Goal: Task Accomplishment & Management: Use online tool/utility

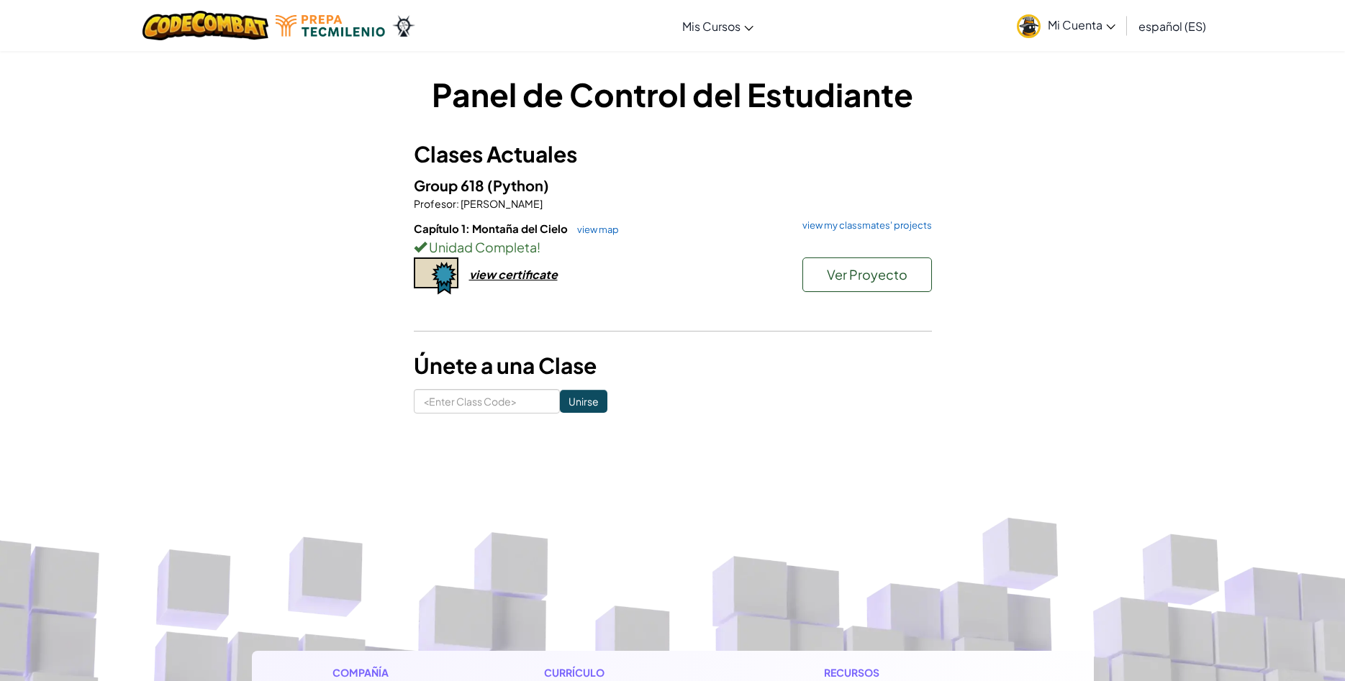
click at [545, 285] on div "Capítulo 1: Montaña del Cielo view map view my classmates' projects Unidad Comp…" at bounding box center [673, 274] width 518 height 106
click at [545, 278] on div "view certificate" at bounding box center [513, 274] width 88 height 15
click at [838, 230] on link "view my classmates' projects" at bounding box center [863, 225] width 137 height 9
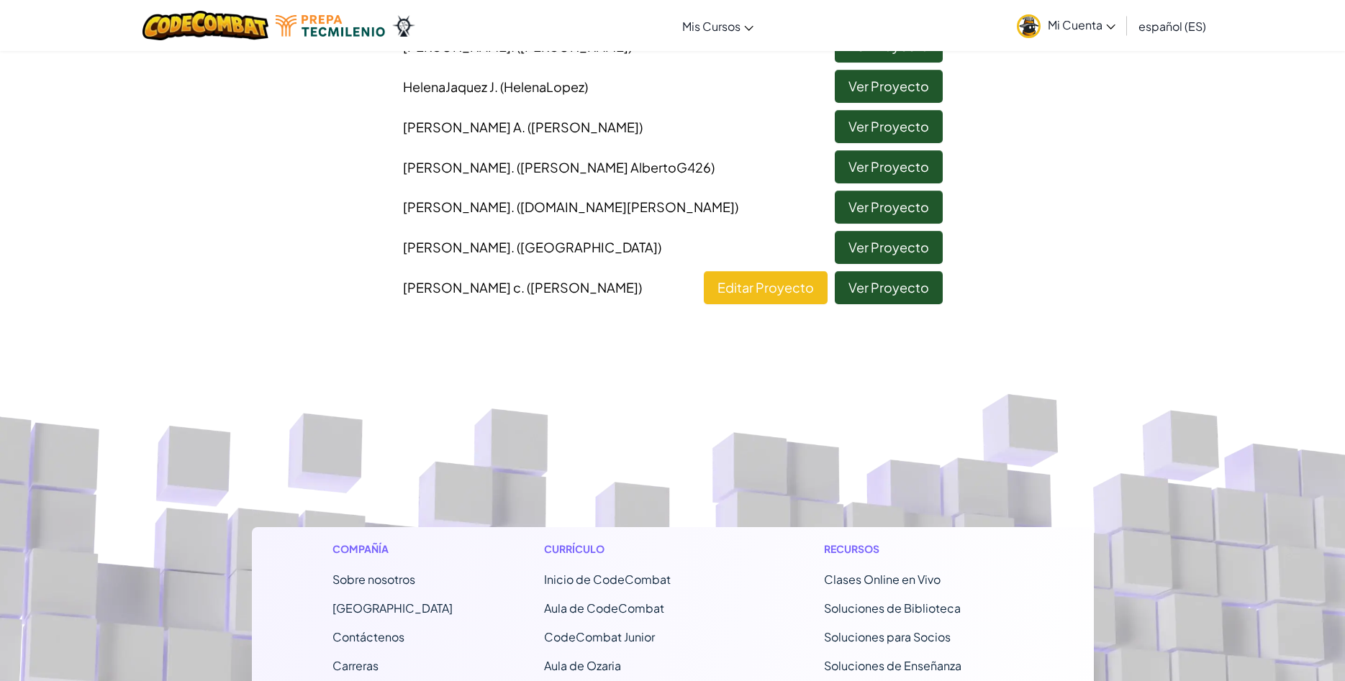
scroll to position [587, 0]
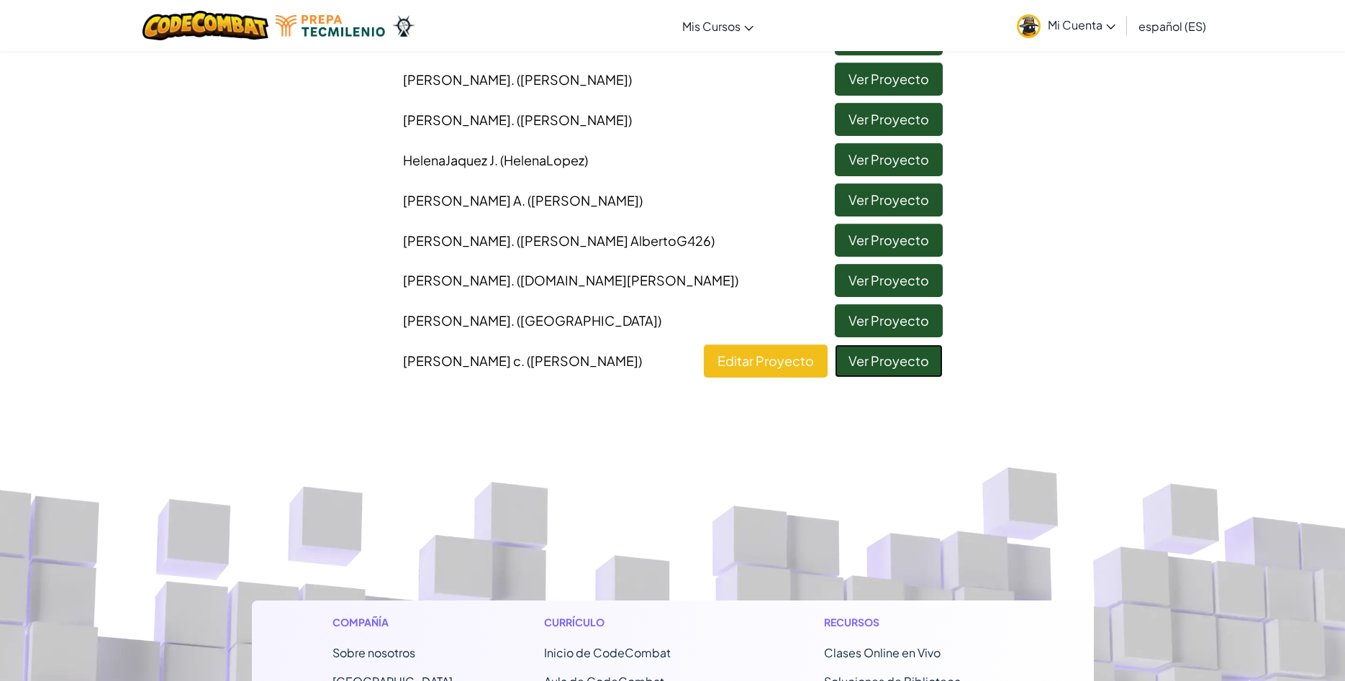
click at [943, 361] on link "Ver Proyecto" at bounding box center [889, 361] width 108 height 33
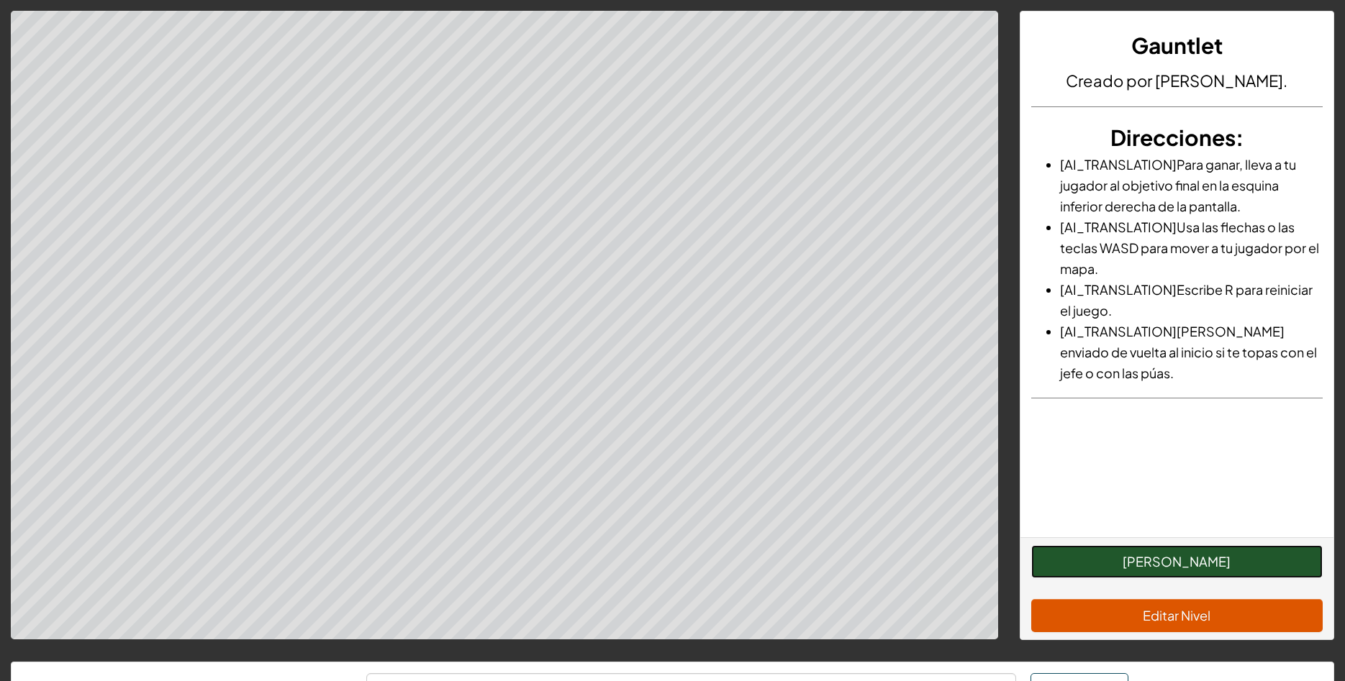
click at [1192, 568] on button "[PERSON_NAME]" at bounding box center [1176, 561] width 291 height 33
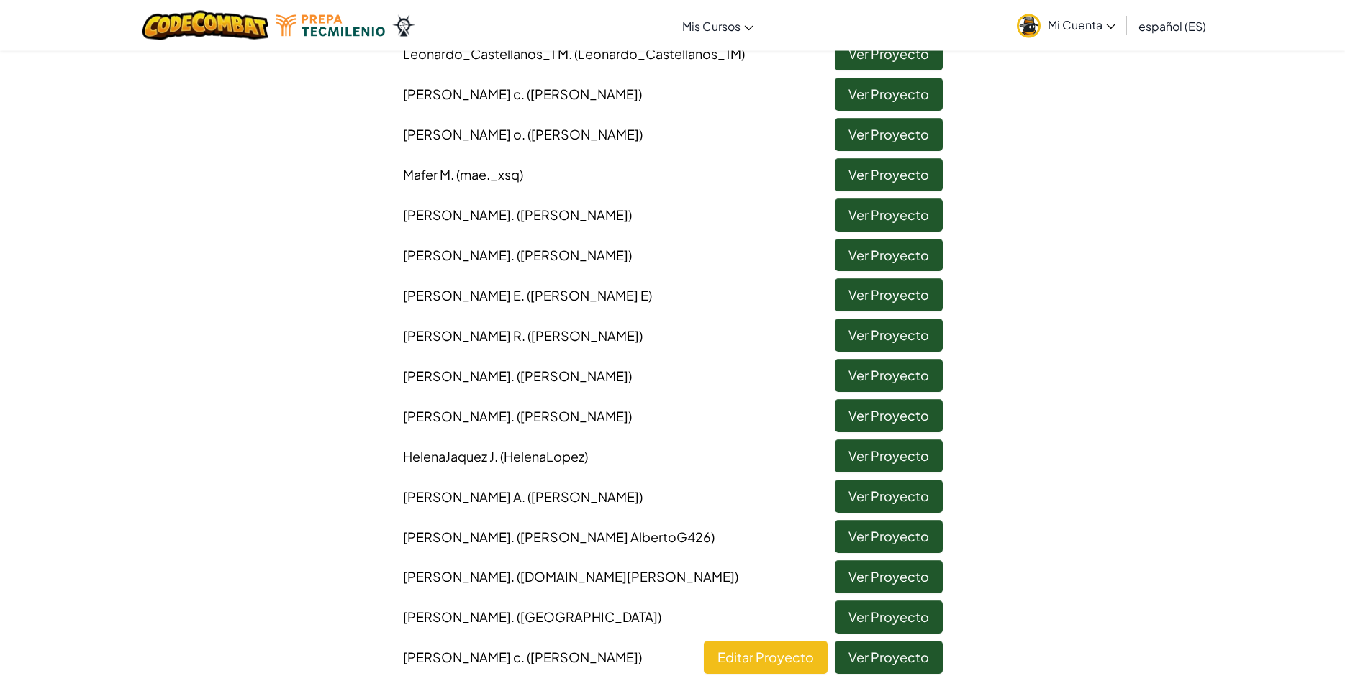
scroll to position [294, 0]
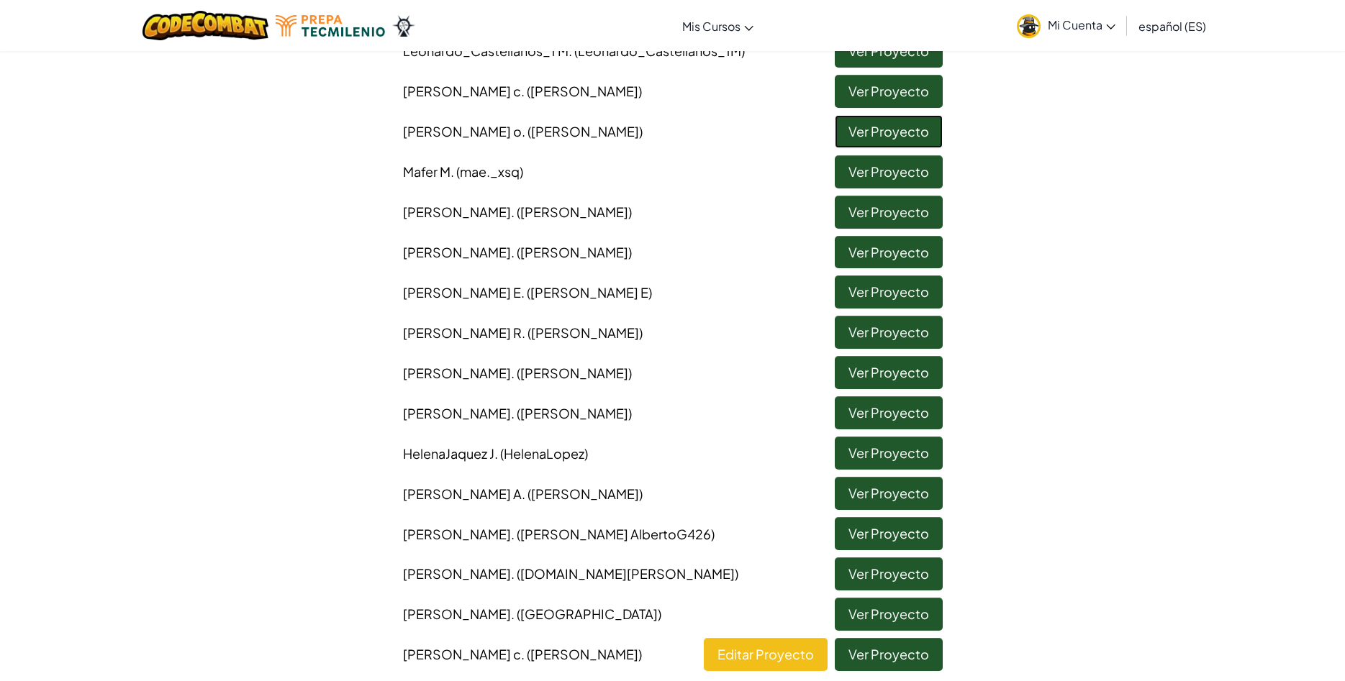
click at [888, 138] on link "Ver Proyecto" at bounding box center [889, 131] width 108 height 33
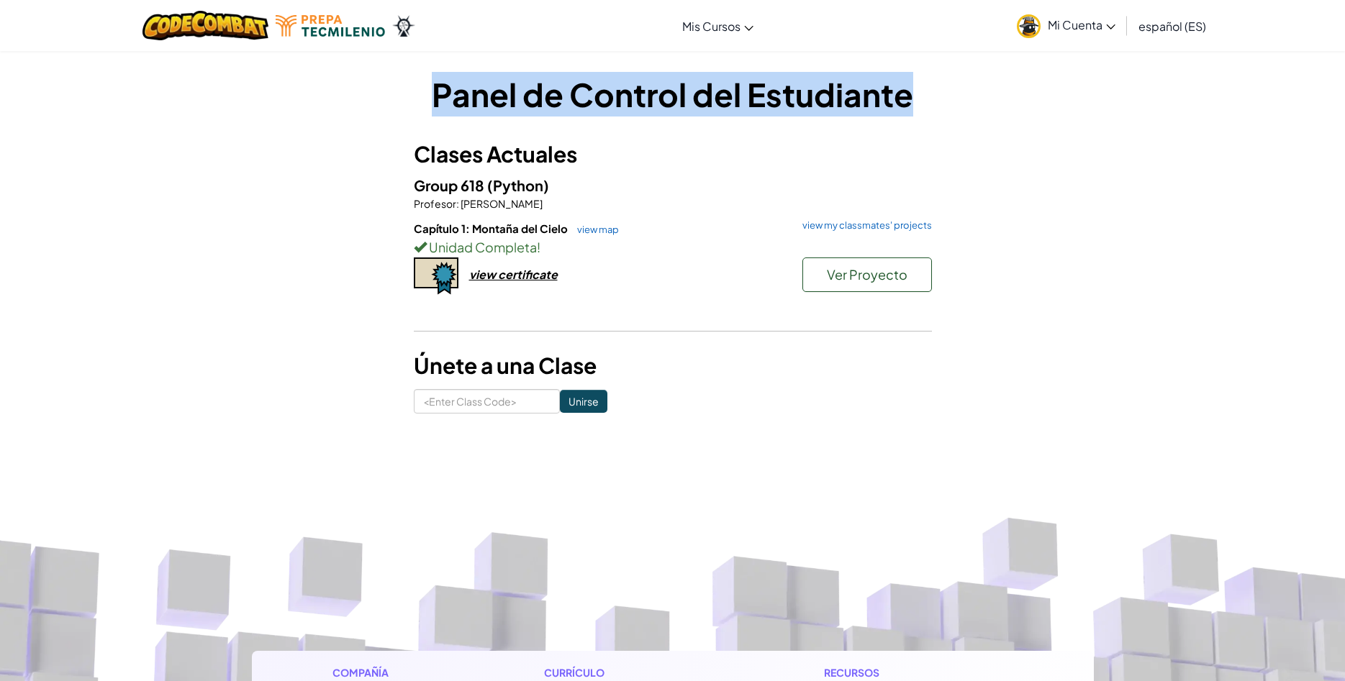
drag, startPoint x: 430, startPoint y: 94, endPoint x: 936, endPoint y: 82, distance: 506.7
click at [918, 78] on h1 "Panel de Control del Estudiante" at bounding box center [673, 94] width 518 height 45
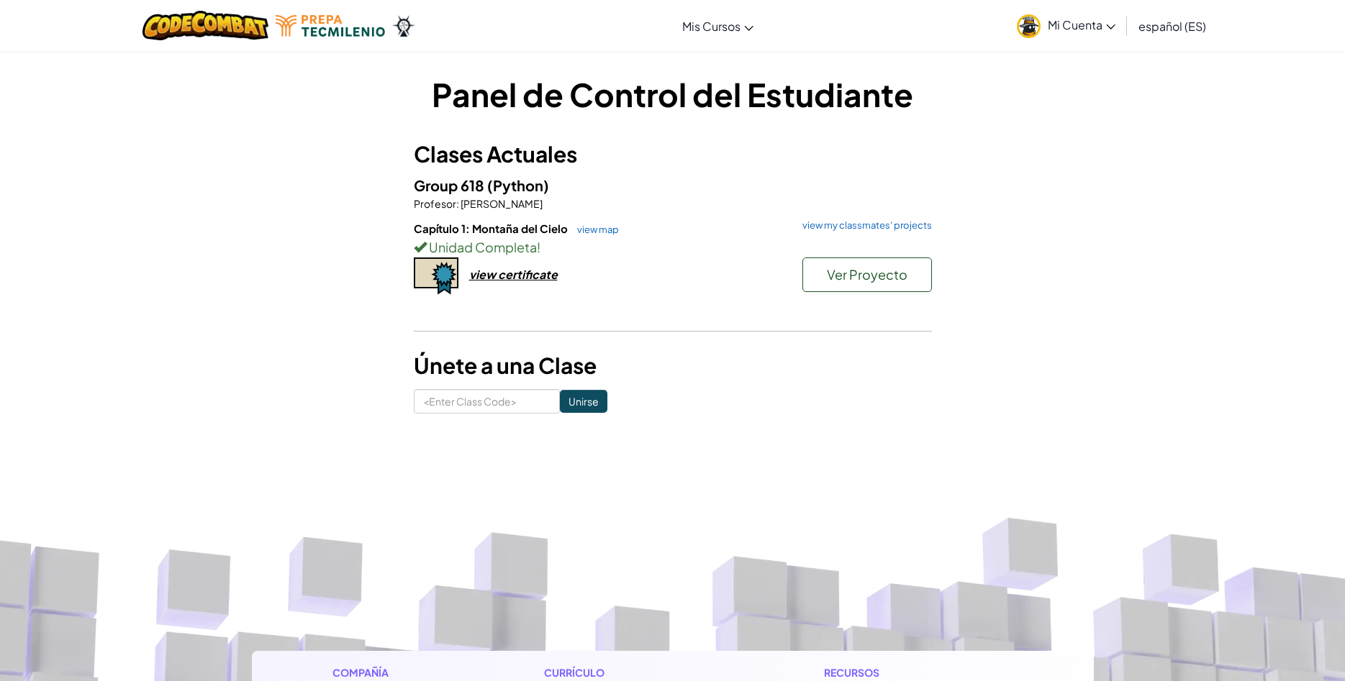
click at [986, 106] on div "Panel de Control del Estudiante Clases Actuales Group 618 (Python) Profesor : […" at bounding box center [673, 243] width 842 height 342
click at [677, 109] on h1 "Panel de Control del Estudiante" at bounding box center [673, 94] width 518 height 45
click at [674, 72] on h1 "Panel de Control del Estudiante" at bounding box center [673, 94] width 518 height 45
drag, startPoint x: 800, startPoint y: 89, endPoint x: 928, endPoint y: 81, distance: 128.3
click at [928, 81] on h1 "Panel de Control del Estudiante" at bounding box center [673, 94] width 518 height 45
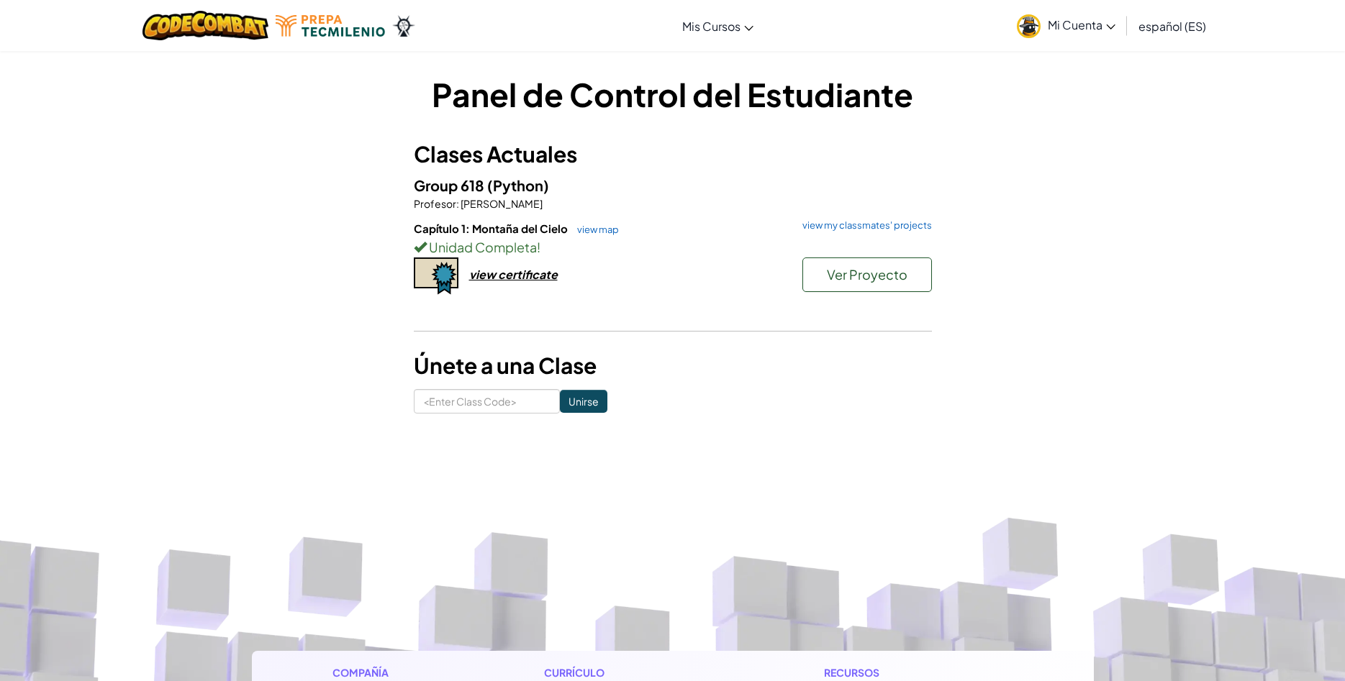
click at [1087, 97] on div "Panel de Control del Estudiante Clases Actuales Group 618 (Python) Profesor : […" at bounding box center [673, 243] width 842 height 342
drag, startPoint x: 726, startPoint y: 97, endPoint x: 914, endPoint y: 97, distance: 188.5
click at [902, 97] on h1 "Panel de Control del Estudiante" at bounding box center [673, 94] width 518 height 45
click at [1118, 100] on div "Panel de Control del Estudiante Clases Actuales Group 618 (Python) Profesor : […" at bounding box center [672, 242] width 1345 height 385
click at [601, 227] on link "view map" at bounding box center [594, 230] width 49 height 12
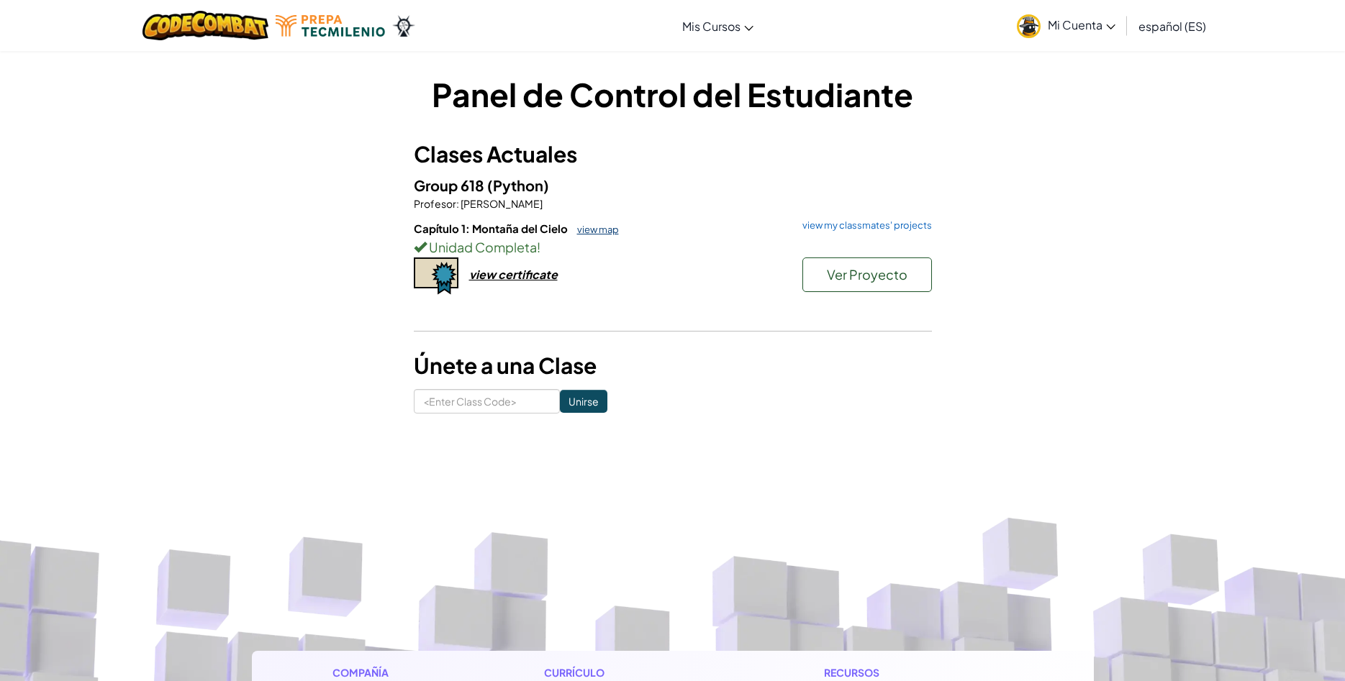
click at [600, 231] on link "view map" at bounding box center [594, 230] width 49 height 12
click at [495, 276] on div "view certificate" at bounding box center [513, 274] width 88 height 15
click at [873, 222] on link "view my classmates' projects" at bounding box center [863, 225] width 137 height 9
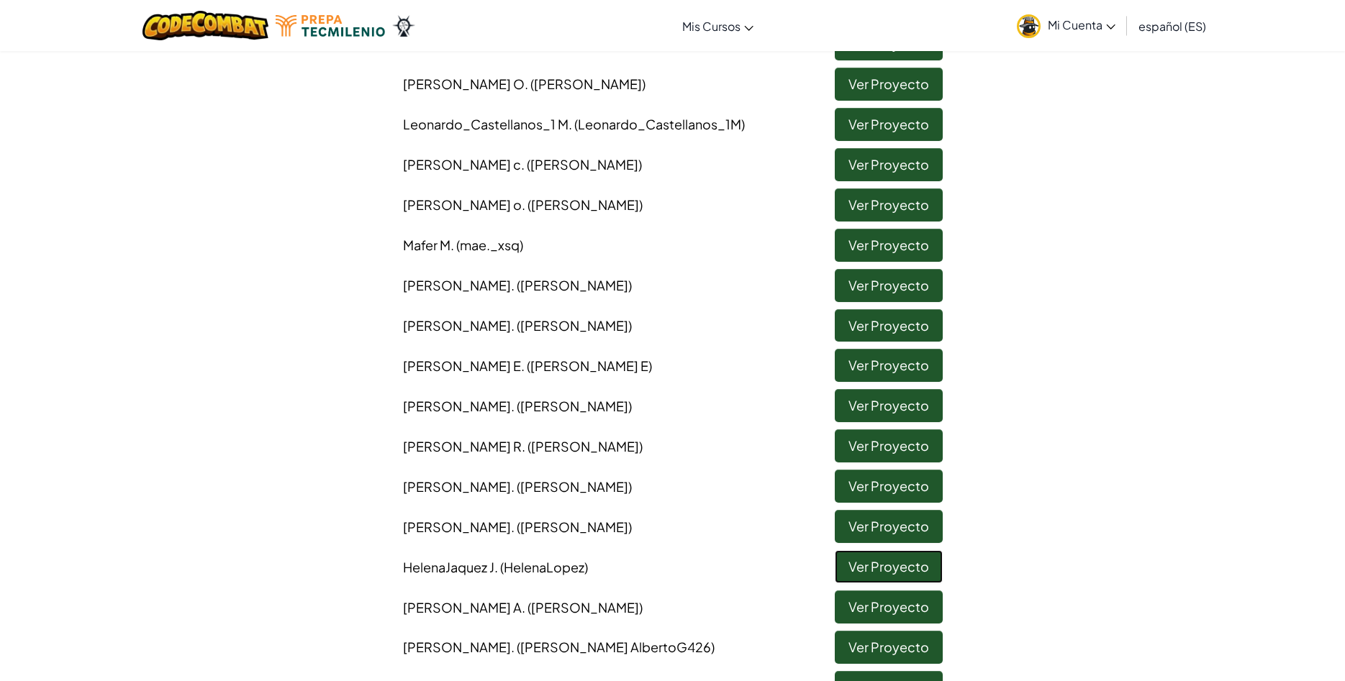
click at [873, 577] on link "Ver Proyecto" at bounding box center [889, 566] width 108 height 33
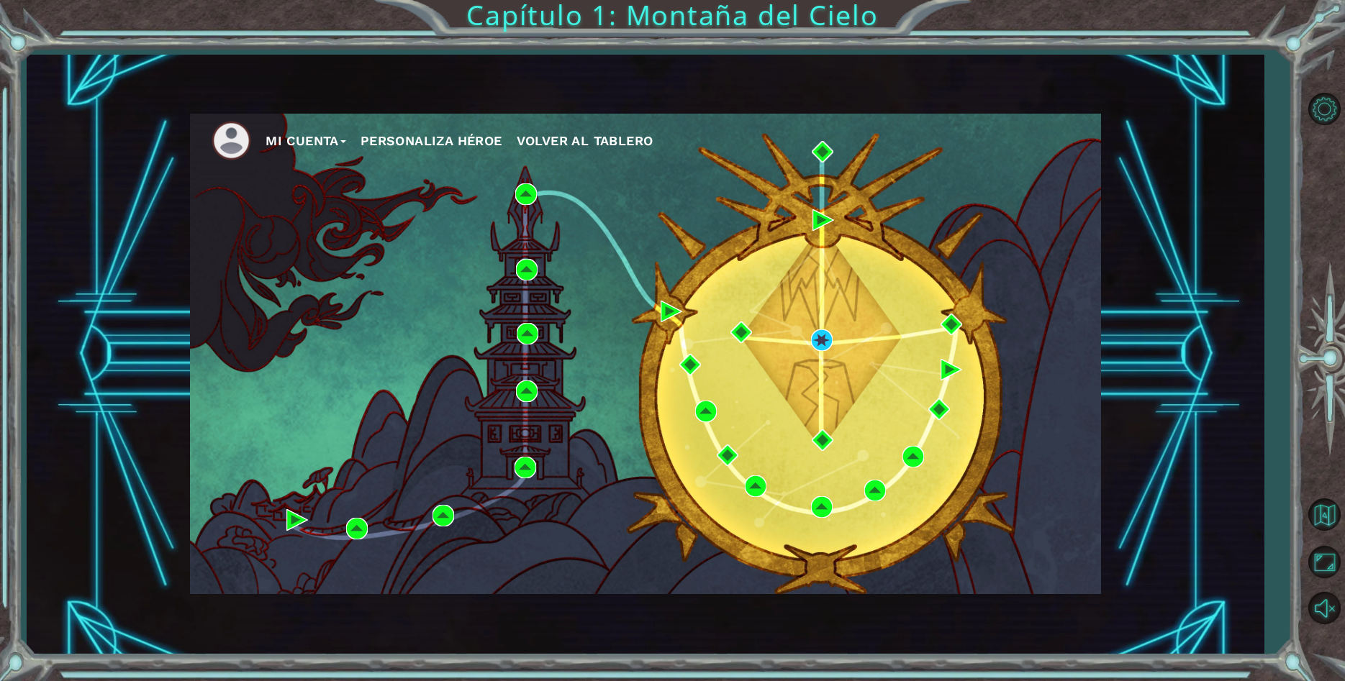
click at [425, 147] on button "Personaliza Héroe" at bounding box center [431, 141] width 142 height 22
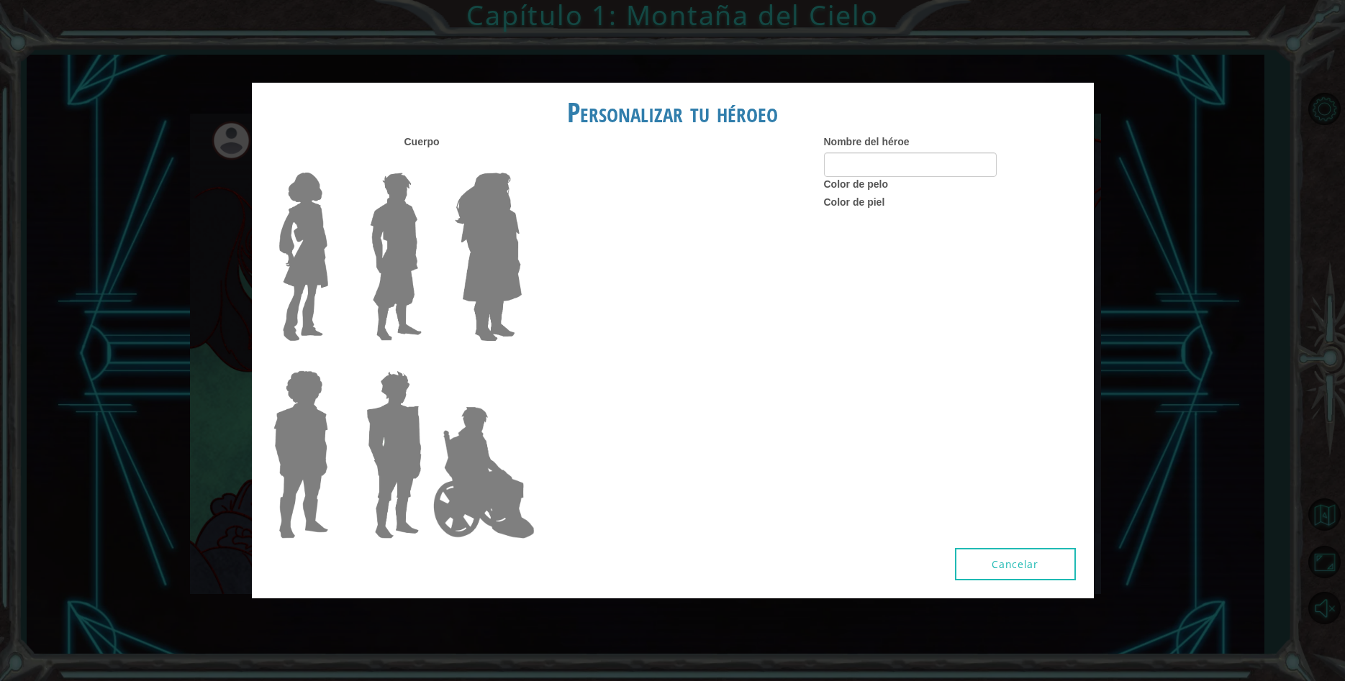
type input "Star"
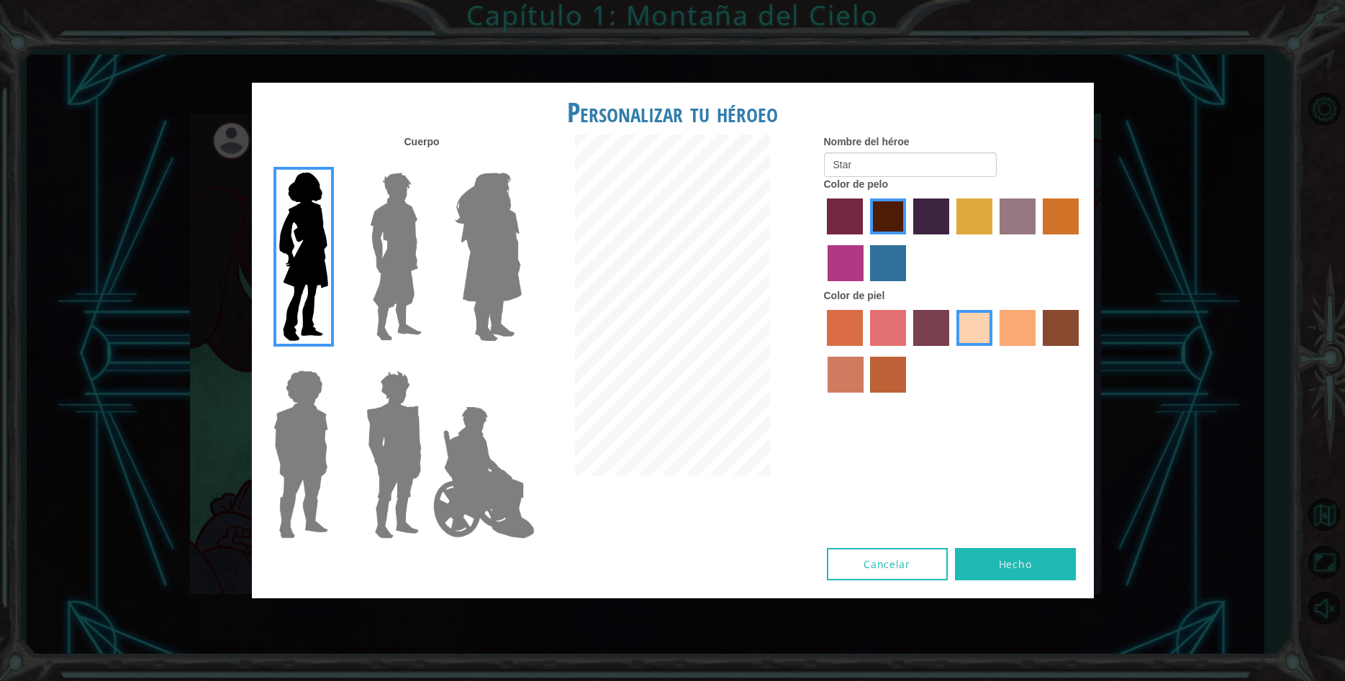
click at [901, 370] on div at bounding box center [953, 354] width 259 height 94
click at [894, 345] on label "froly skin color" at bounding box center [888, 328] width 36 height 36
click at [865, 351] on input "froly skin color" at bounding box center [865, 351] width 0 height 0
click at [853, 390] on label "burning sand skin color" at bounding box center [845, 375] width 36 height 36
click at [1081, 351] on input "burning sand skin color" at bounding box center [1081, 351] width 0 height 0
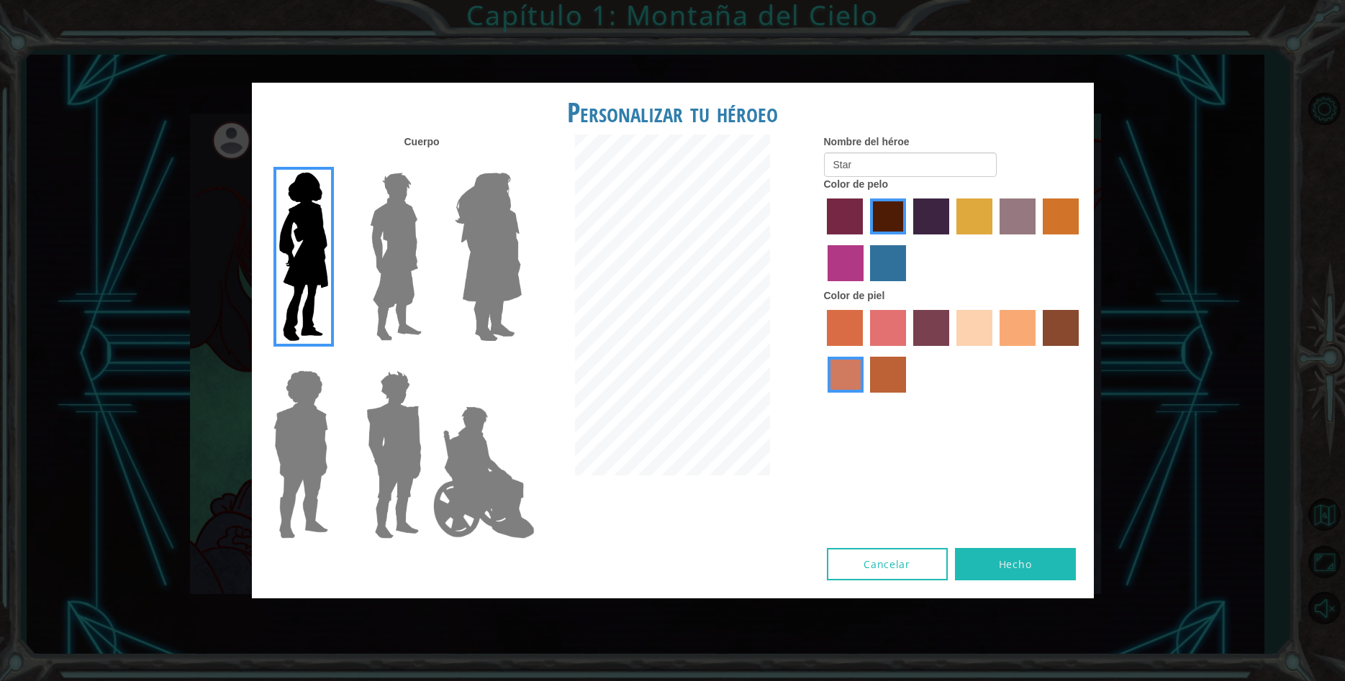
click at [981, 337] on label "sandy beach skin color" at bounding box center [974, 328] width 36 height 36
click at [951, 351] on input "sandy beach skin color" at bounding box center [951, 351] width 0 height 0
click at [845, 268] on label "medium red violet hair color" at bounding box center [845, 263] width 36 height 36
click at [1081, 240] on input "medium red violet hair color" at bounding box center [1081, 240] width 0 height 0
click at [1007, 227] on label "bazaar hair color" at bounding box center [1017, 217] width 36 height 36
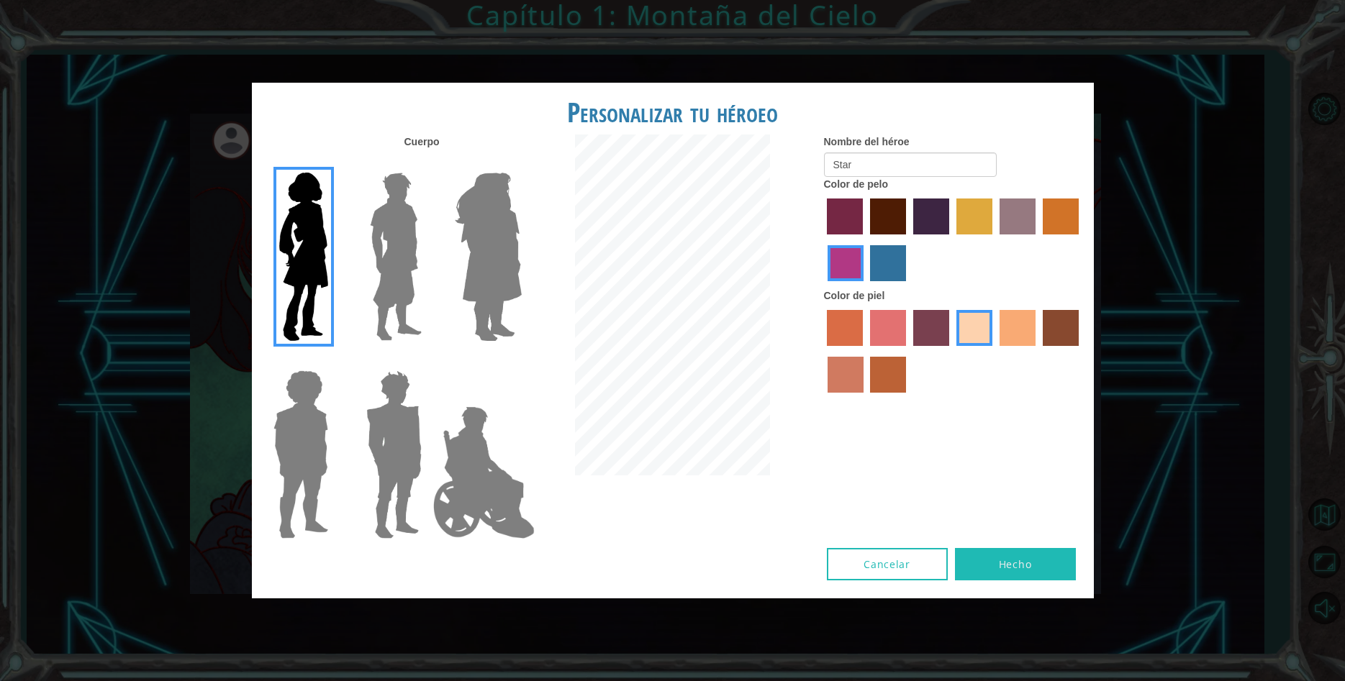
click at [994, 240] on input "bazaar hair color" at bounding box center [994, 240] width 0 height 0
click at [1025, 555] on button "Hecho" at bounding box center [1015, 564] width 121 height 32
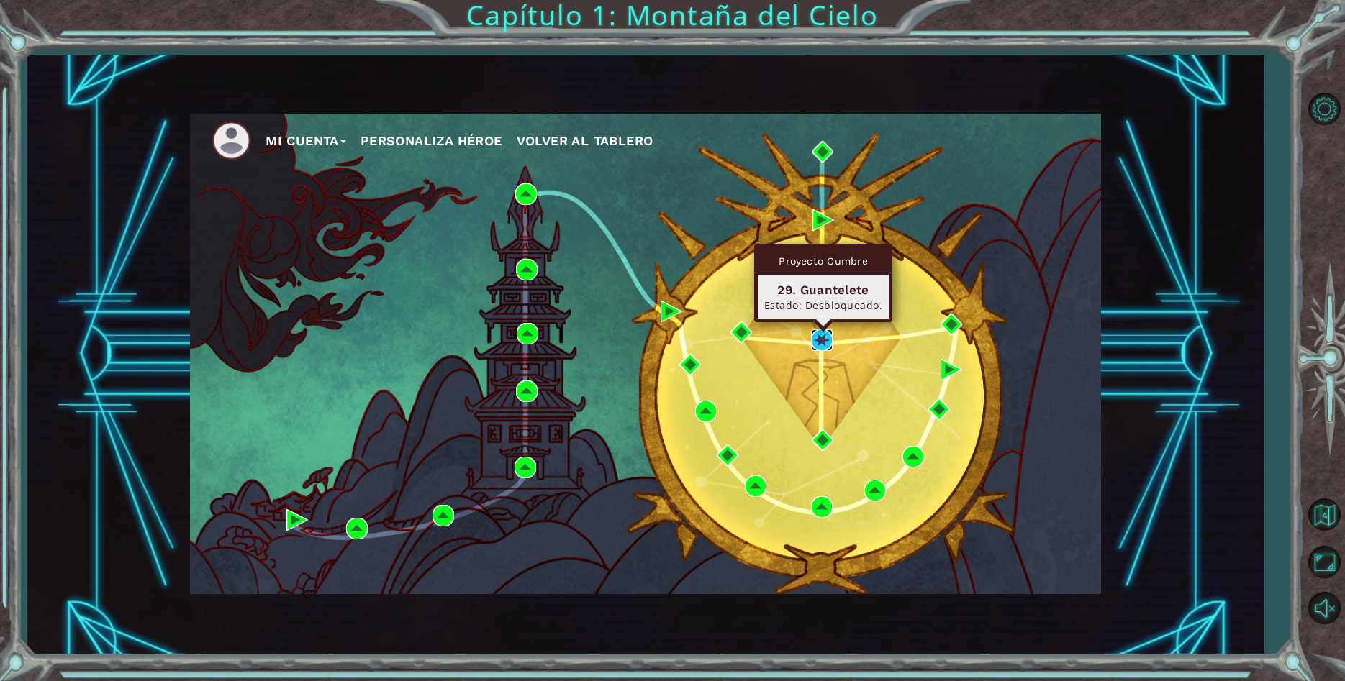
click at [825, 345] on img at bounding box center [822, 341] width 22 height 22
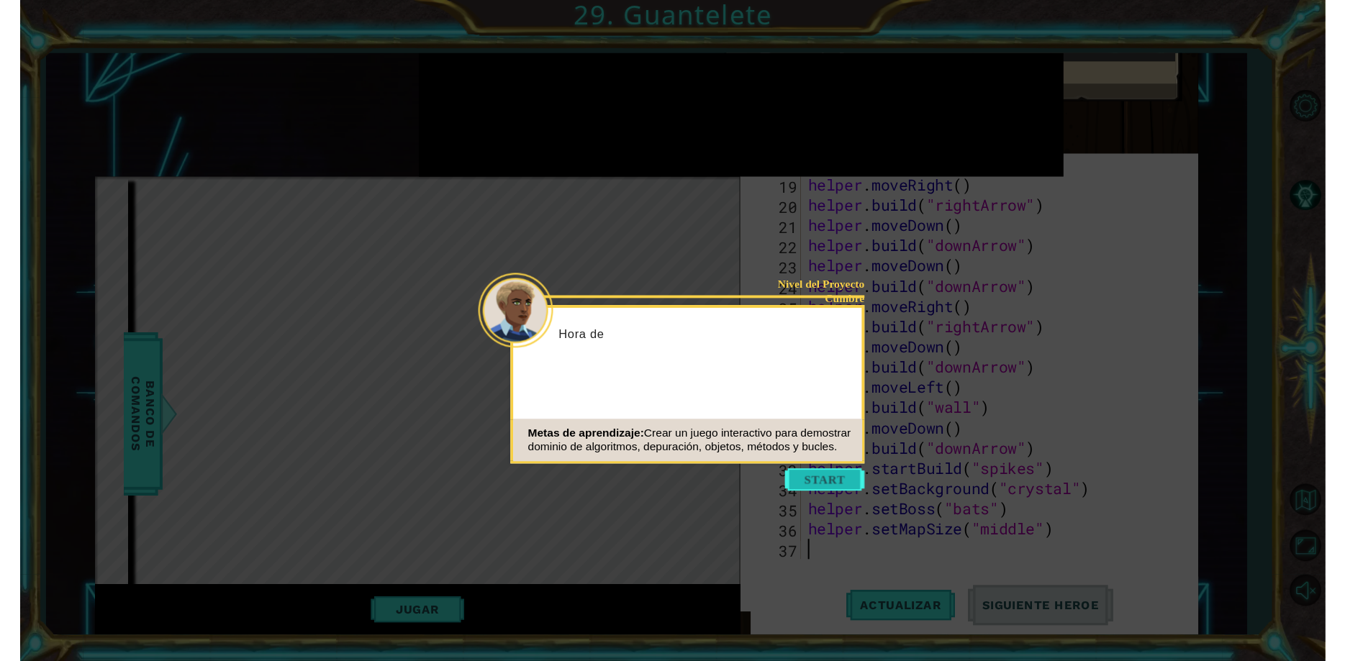
scroll to position [376, 0]
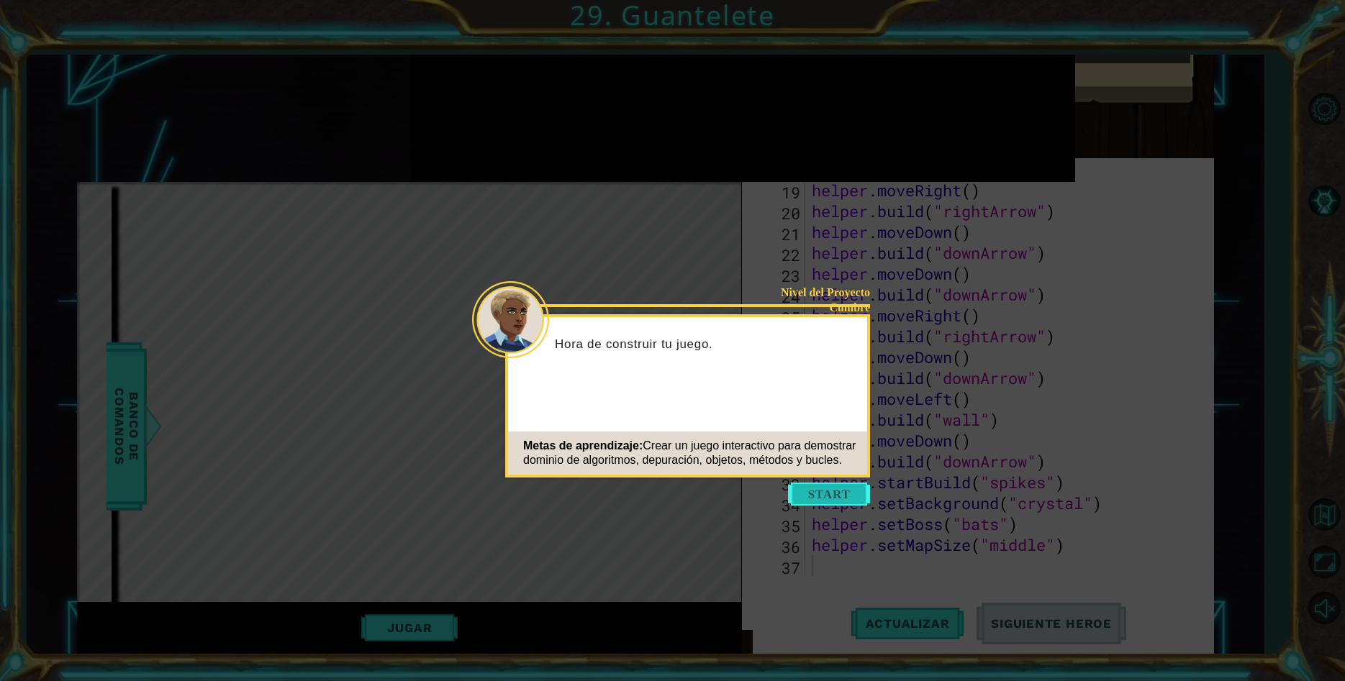
click at [812, 497] on button "Start" at bounding box center [829, 494] width 82 height 23
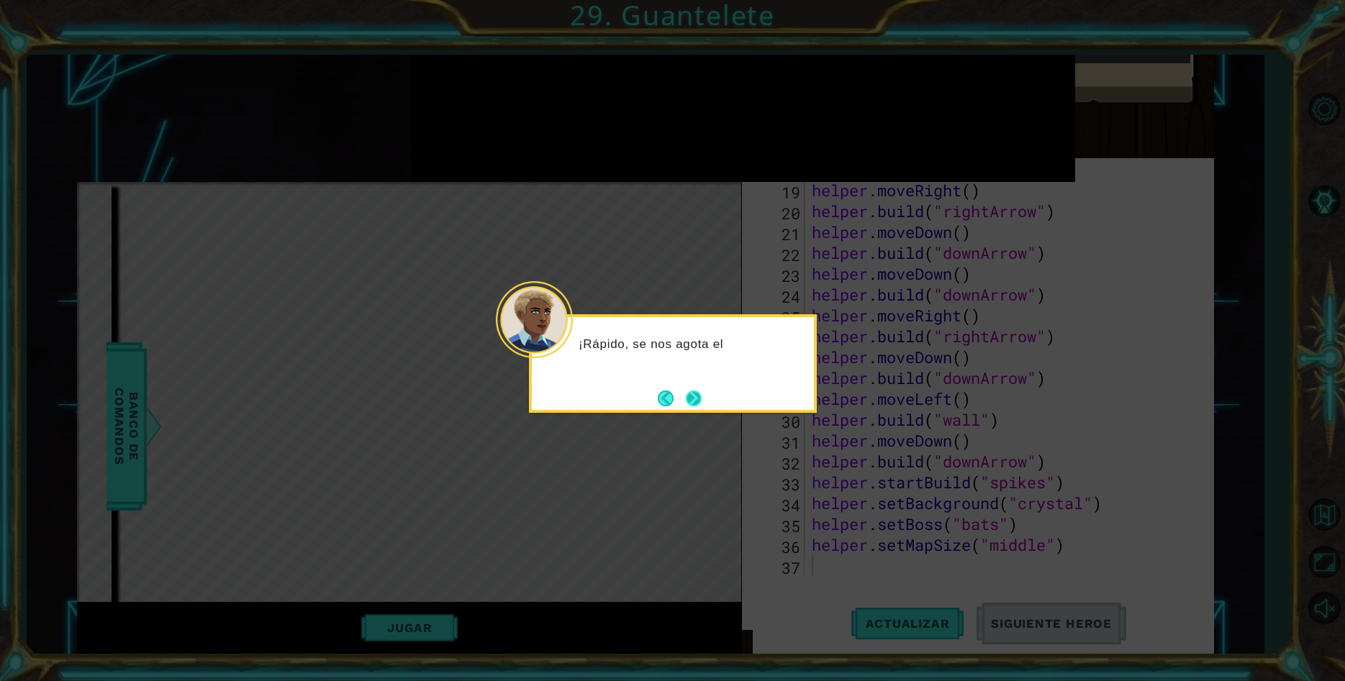
click at [700, 404] on button "Next" at bounding box center [694, 399] width 16 height 16
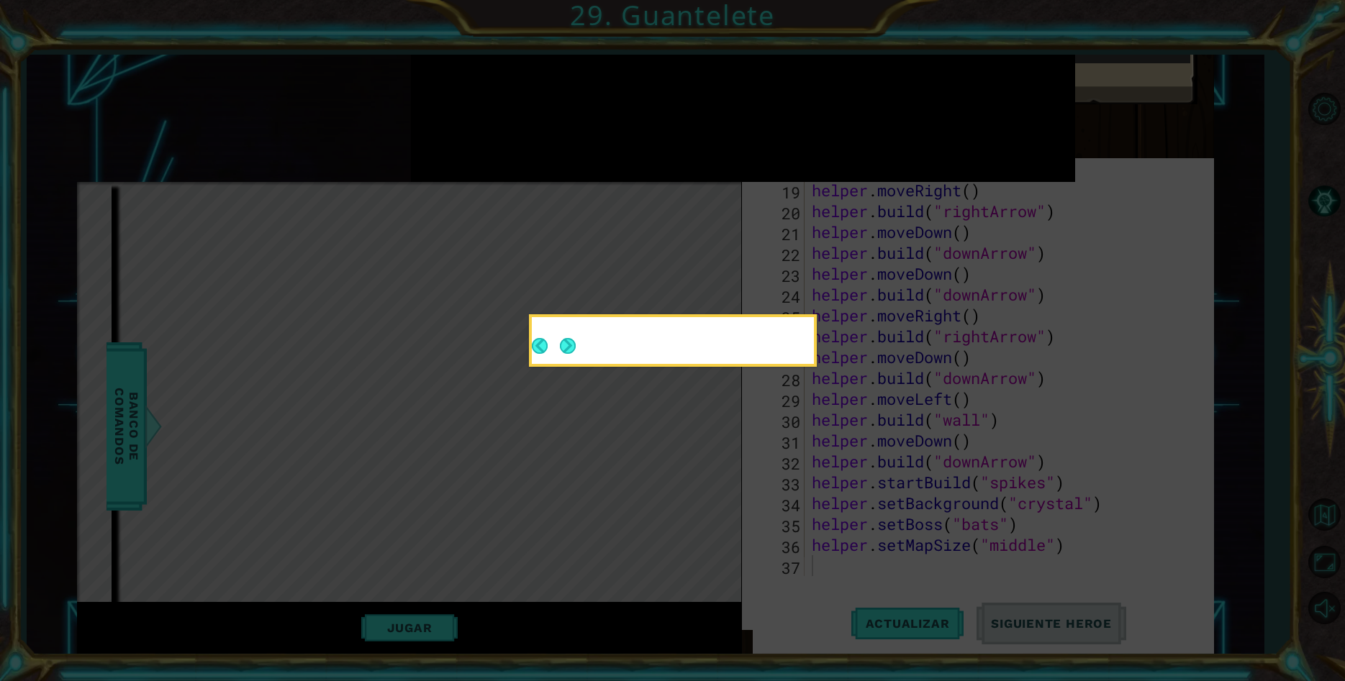
click at [576, 354] on button "Next" at bounding box center [568, 346] width 16 height 16
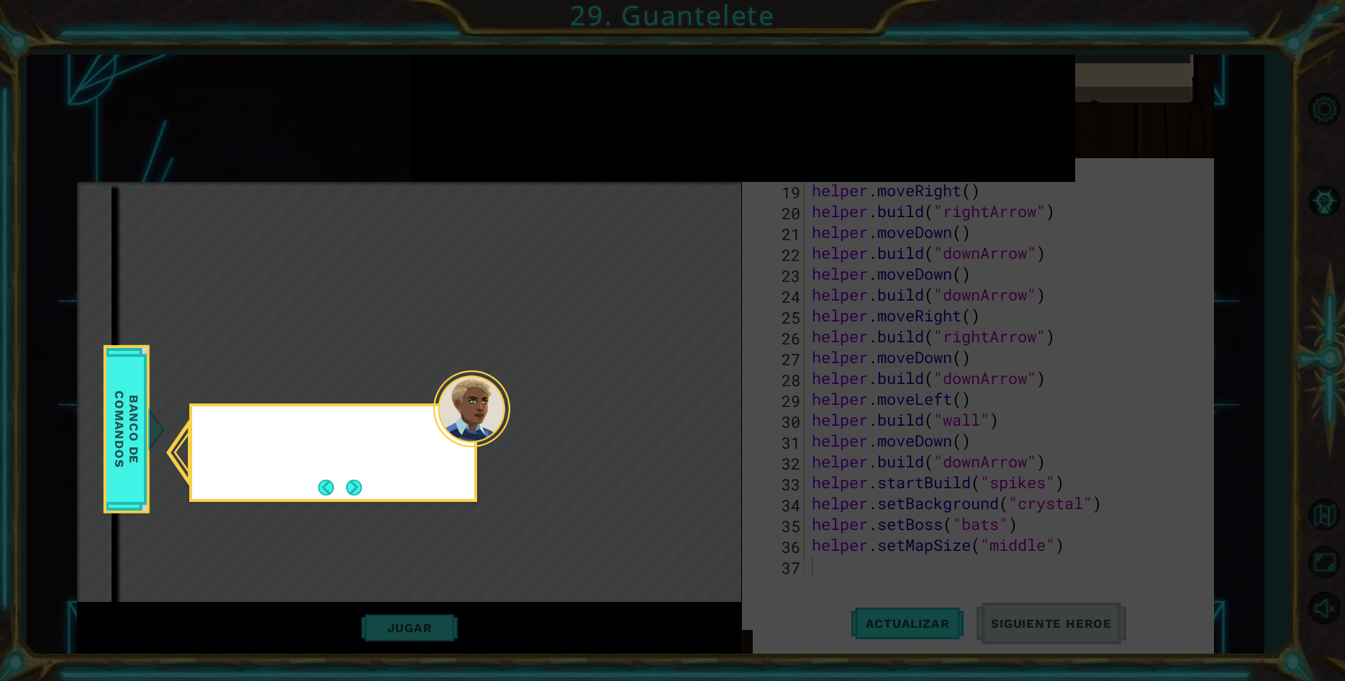
click at [700, 404] on icon at bounding box center [672, 340] width 1345 height 681
click at [360, 486] on button "Next" at bounding box center [354, 488] width 16 height 16
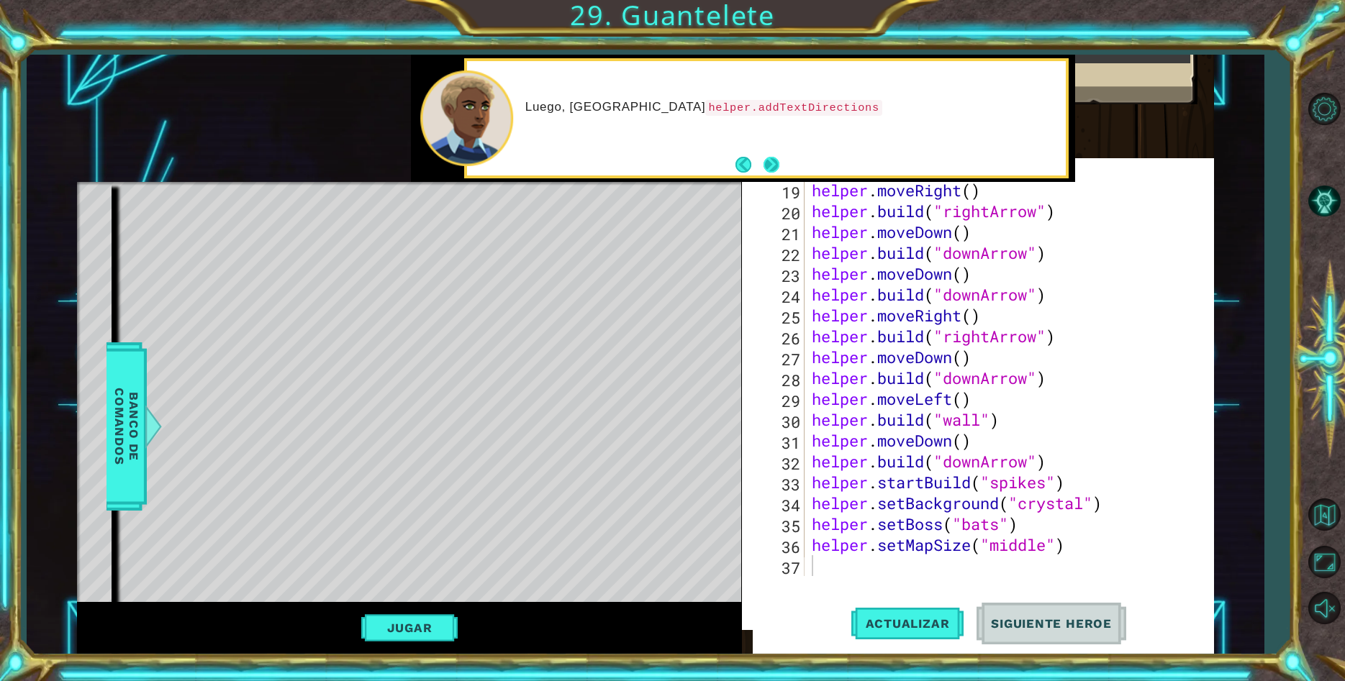
click at [768, 168] on button "Next" at bounding box center [771, 165] width 16 height 16
click at [768, 168] on button "Next" at bounding box center [771, 165] width 17 height 17
click at [734, 150] on div "Si quieres usar setMapSize , necesitas agregarlo al principio de tu código. D" at bounding box center [766, 118] width 599 height 114
click at [740, 153] on div "Si quieres usar setMapSize , necesitas agregarlo al principio de tu código. De …" at bounding box center [766, 118] width 599 height 114
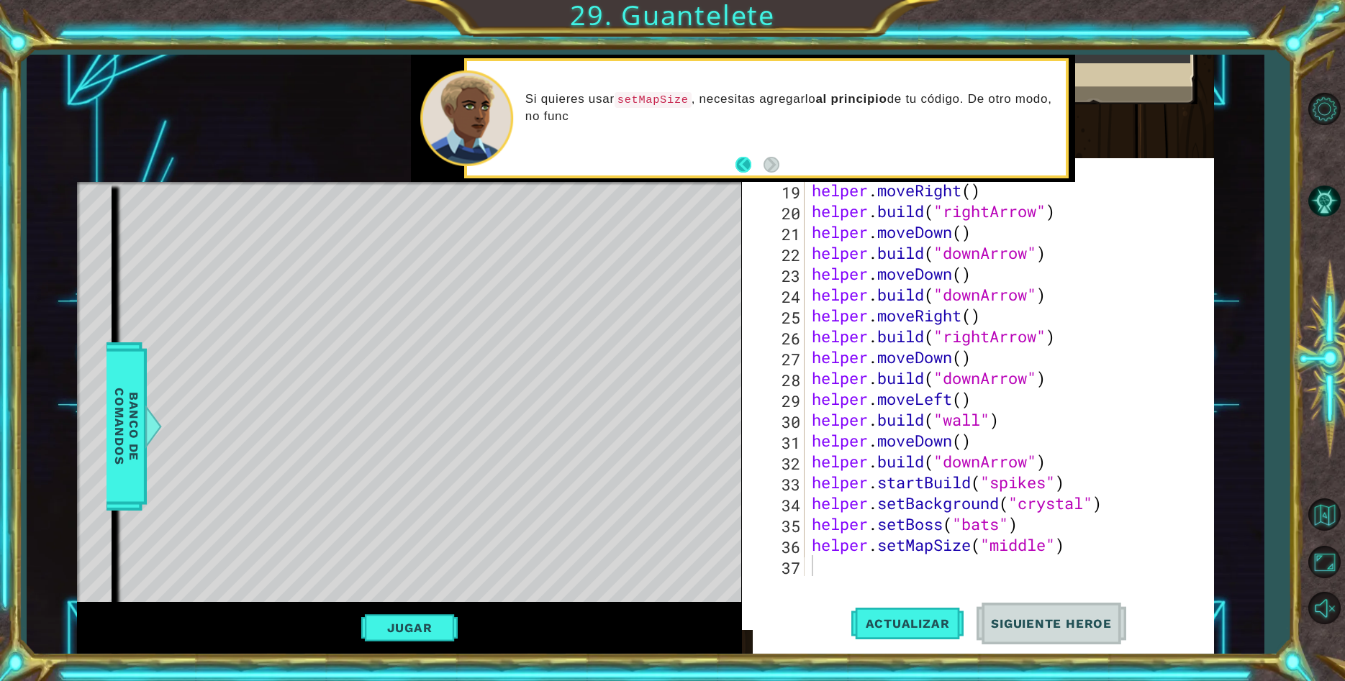
click at [746, 166] on button "Back" at bounding box center [749, 165] width 28 height 16
click at [745, 166] on button "Back" at bounding box center [749, 165] width 28 height 16
click at [744, 166] on button "Back" at bounding box center [749, 165] width 28 height 16
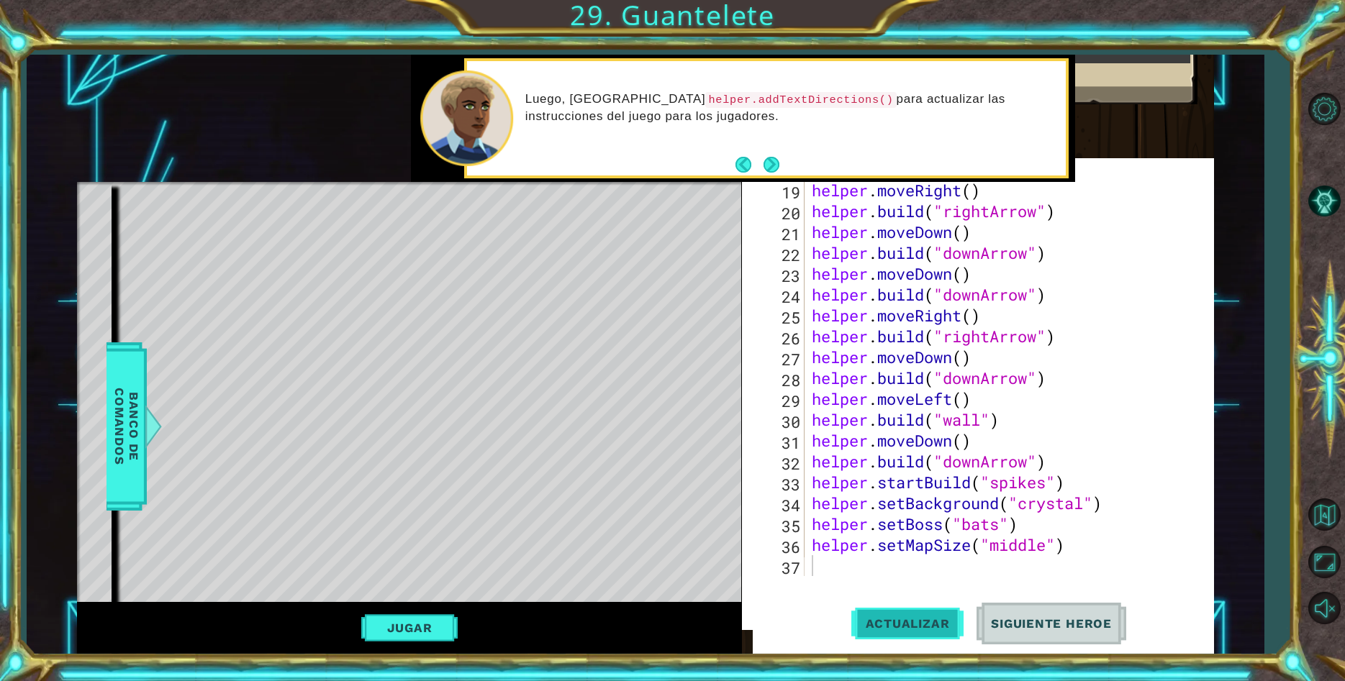
click at [898, 628] on span "Actualizar" at bounding box center [907, 624] width 113 height 14
click at [1329, 500] on button "Volver al Mapa" at bounding box center [1324, 515] width 42 height 42
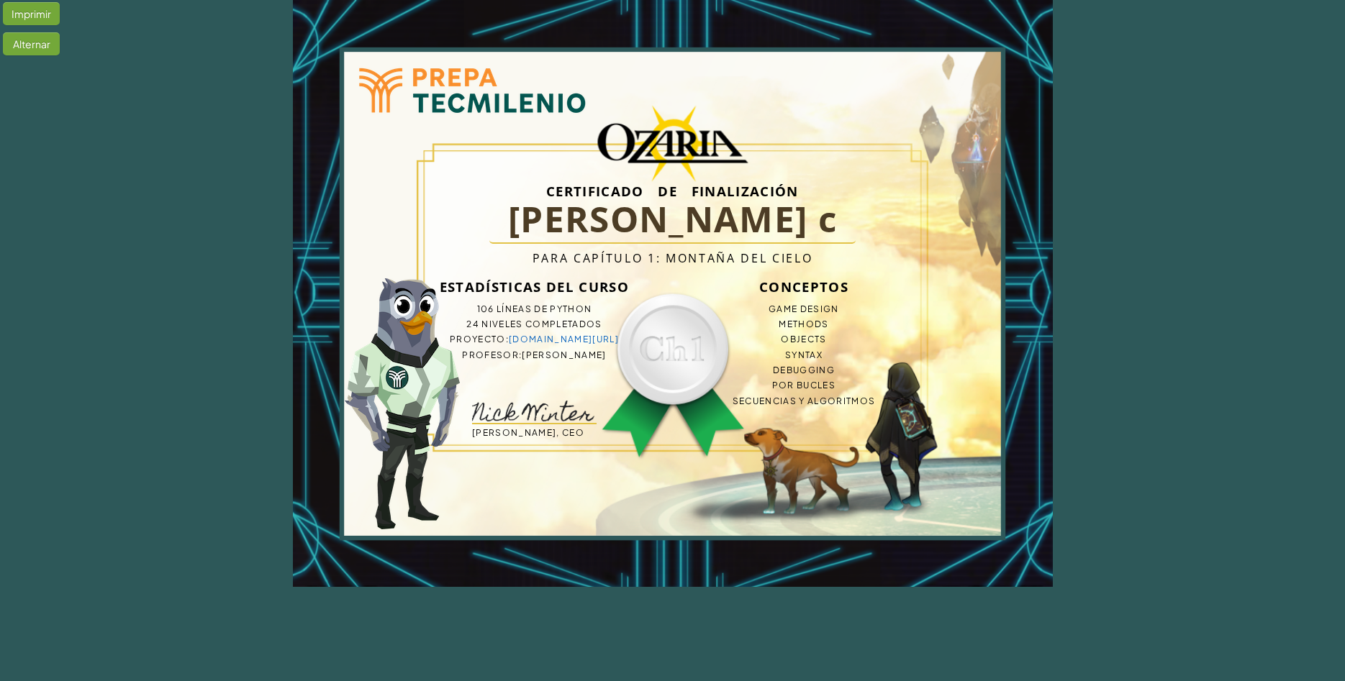
click at [792, 355] on ul "Game Design Methods Objects Syntax Debugging Por Bucles Secuencias y Algoritmos" at bounding box center [803, 354] width 207 height 107
